Goal: Information Seeking & Learning: Learn about a topic

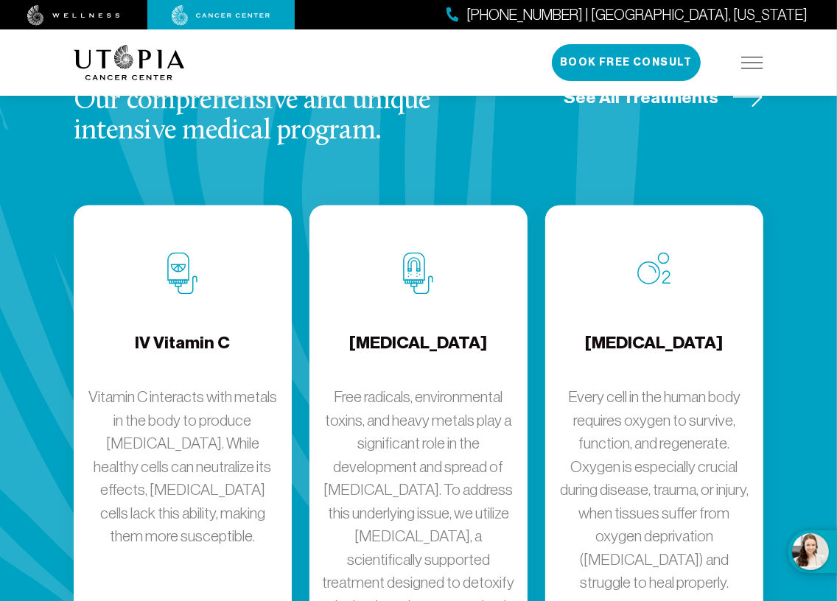
scroll to position [2161, 0]
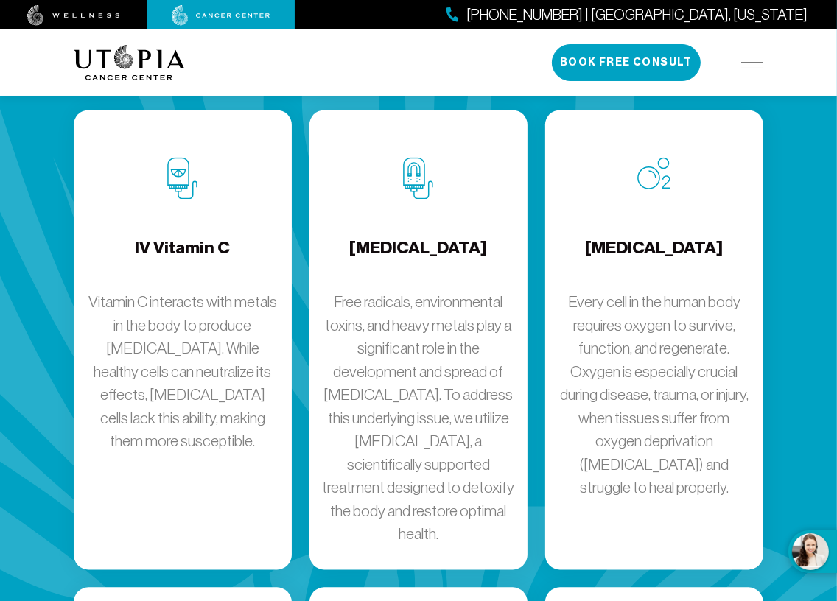
click at [390, 237] on h4 "[MEDICAL_DATA]" at bounding box center [418, 261] width 138 height 48
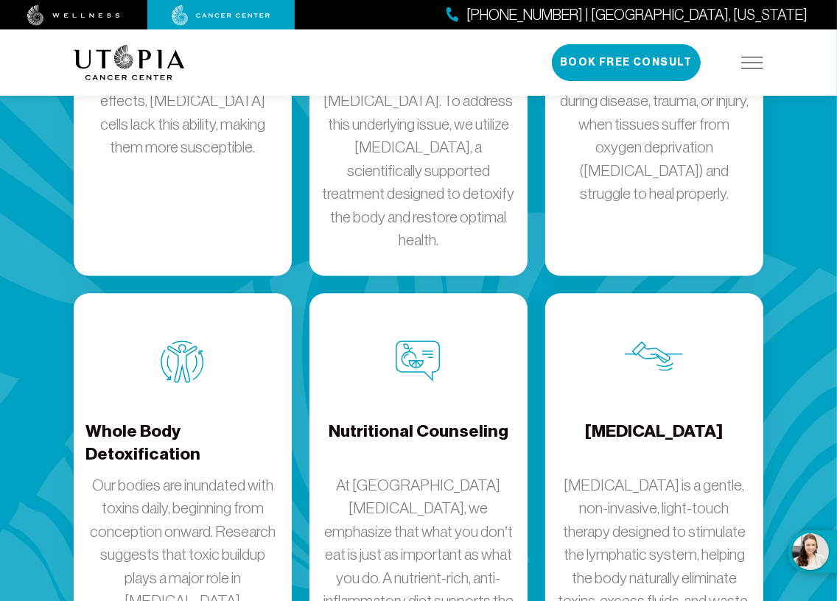
scroll to position [2553, 0]
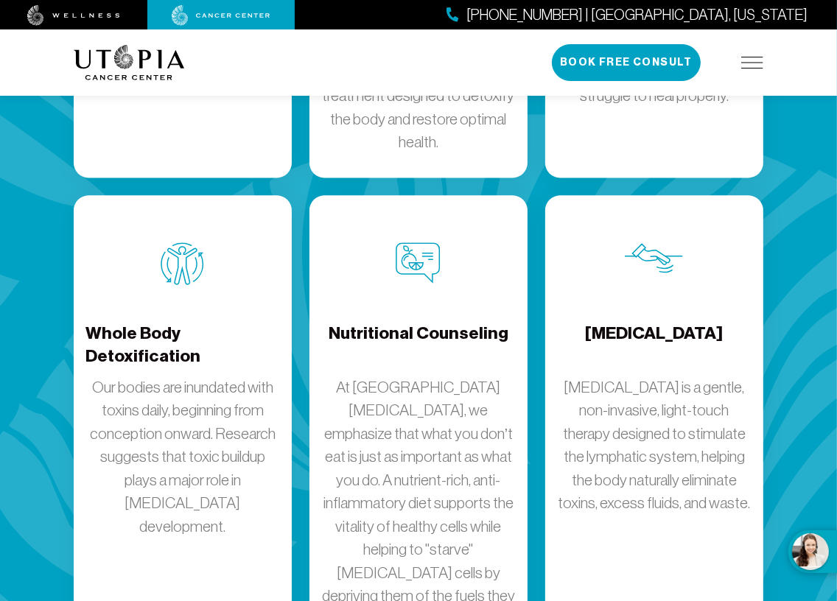
click at [401, 322] on h4 "Nutritional Counseling" at bounding box center [419, 346] width 180 height 48
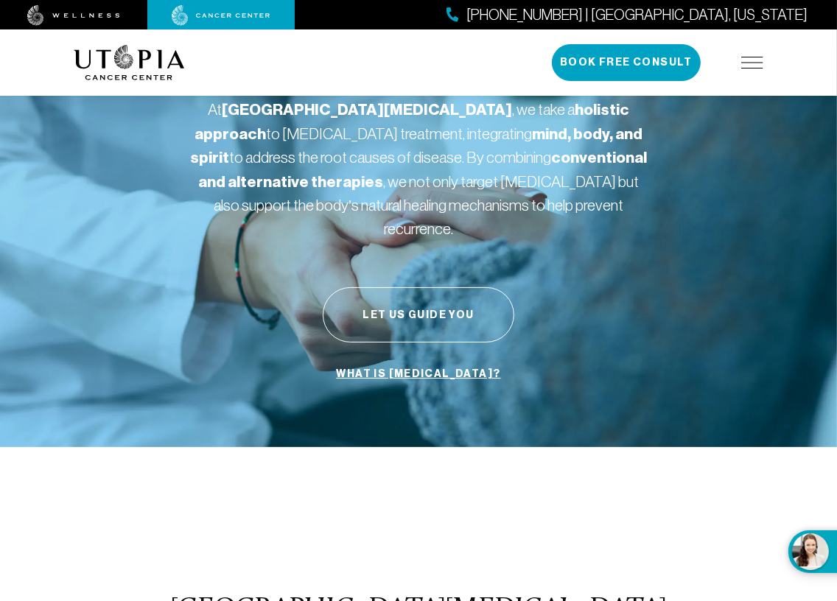
scroll to position [0, 0]
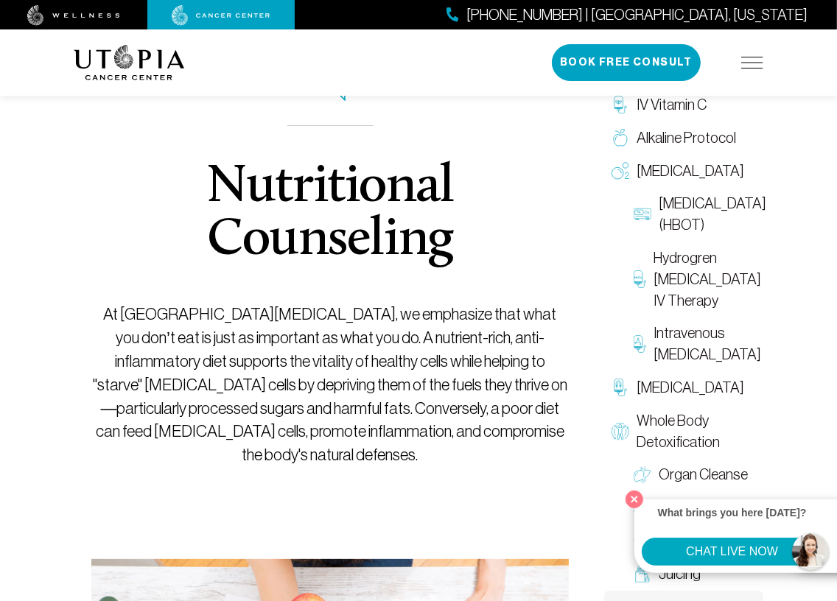
scroll to position [196, 0]
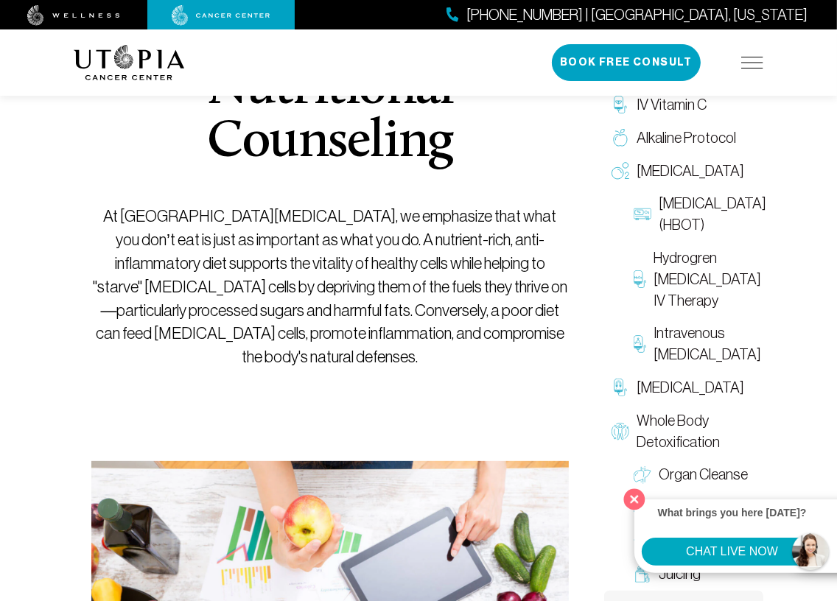
click at [630, 497] on button "Close" at bounding box center [635, 499] width 30 height 30
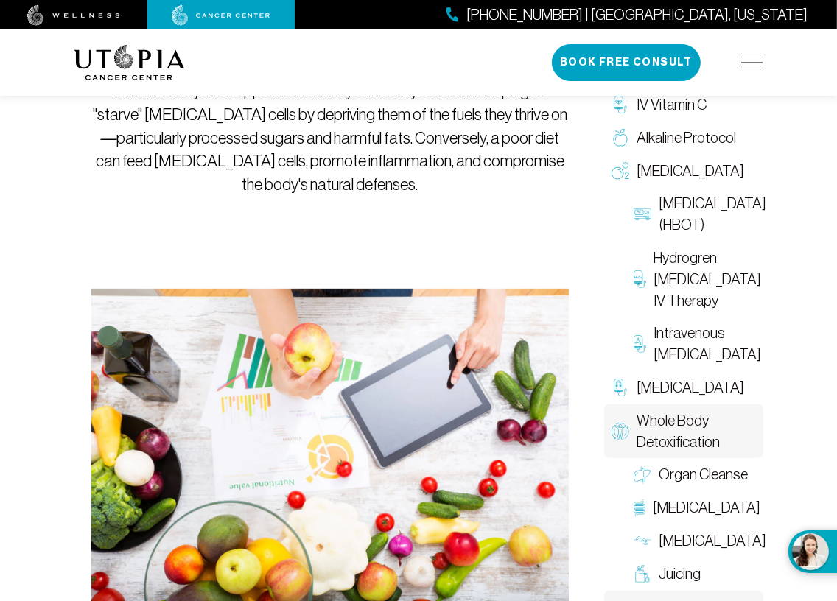
scroll to position [0, 0]
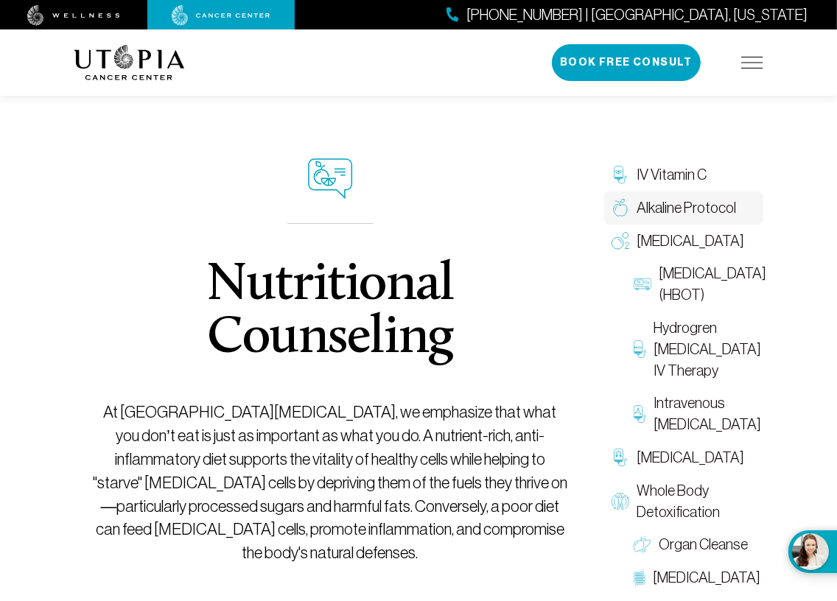
click at [687, 213] on span "Alkaline Protocol" at bounding box center [685, 207] width 99 height 21
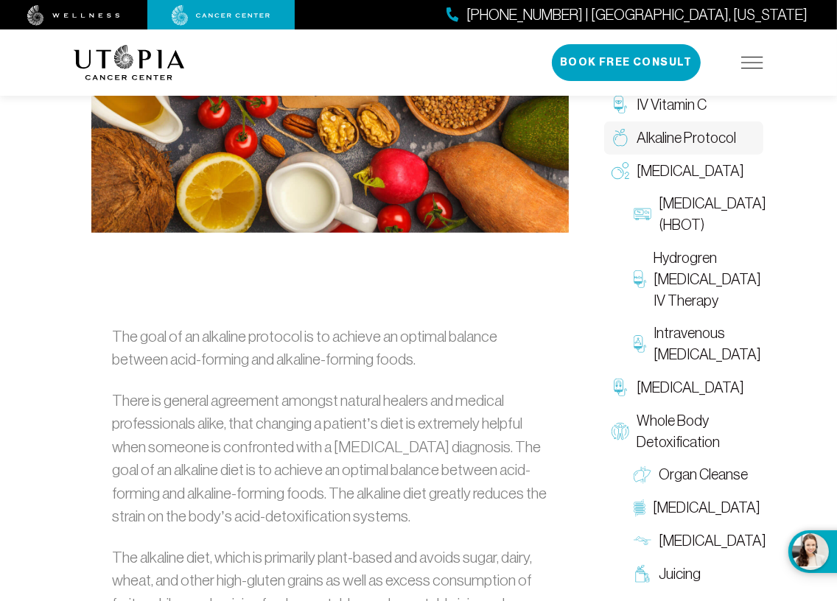
scroll to position [589, 0]
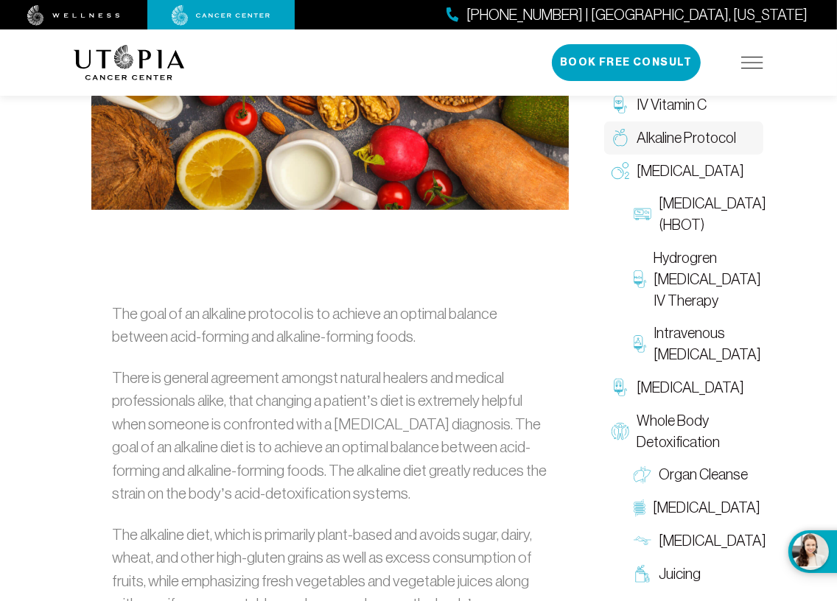
click at [467, 440] on p "There is general agreement amongst natural healers and medical professionals al…" at bounding box center [330, 435] width 436 height 139
